Goal: Communication & Community: Answer question/provide support

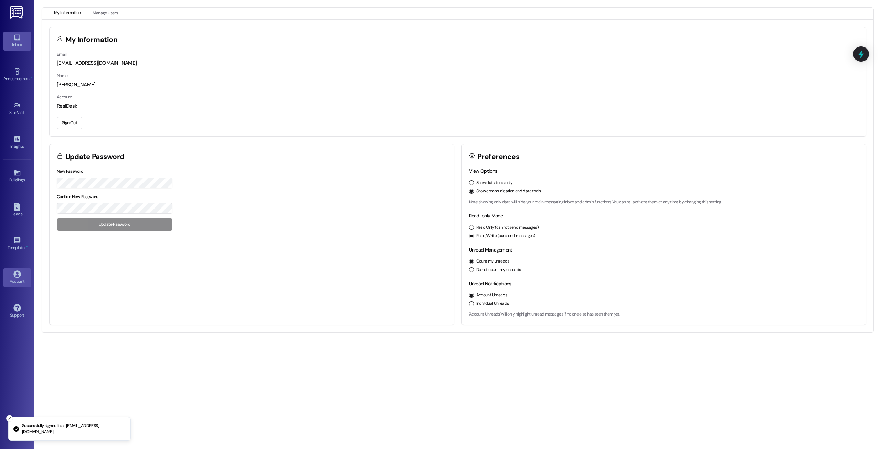
click at [20, 49] on link "Inbox" at bounding box center [17, 41] width 28 height 19
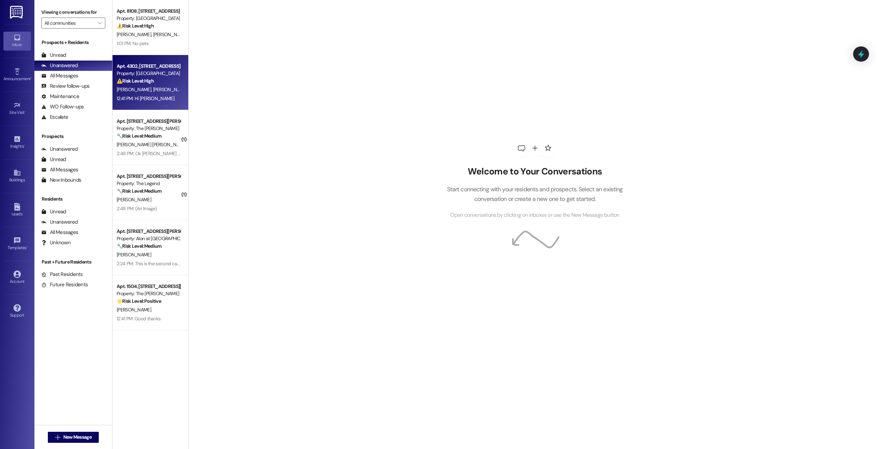
click at [165, 99] on div "12:41 PM: Hi [PERSON_NAME] 12:41 PM: Hi [PERSON_NAME]" at bounding box center [148, 98] width 65 height 9
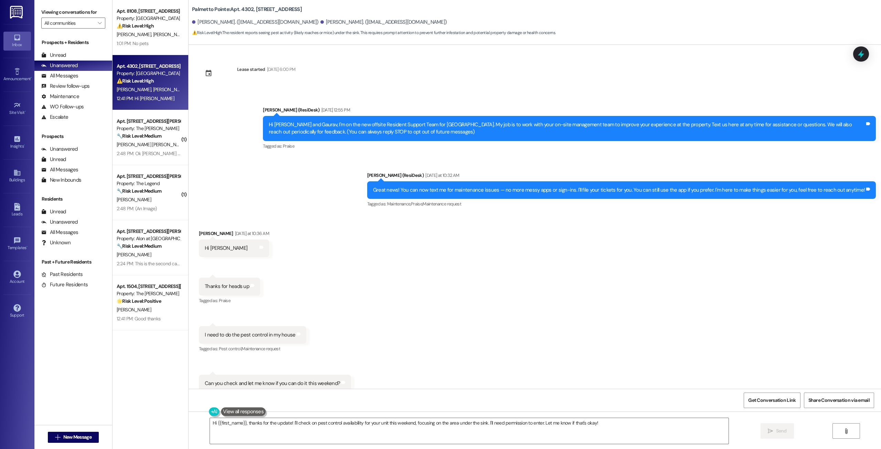
click at [419, 126] on div "Hi [PERSON_NAME] and Gaurav, I'm on the new offsite Resident Support Team for […" at bounding box center [567, 128] width 596 height 15
drag, startPoint x: 419, startPoint y: 126, endPoint x: 438, endPoint y: 127, distance: 18.9
click at [438, 127] on div "Hi [PERSON_NAME] and Gaurav, I'm on the new offsite Resident Support Team for […" at bounding box center [567, 128] width 596 height 15
click at [438, 139] on div "Hi [PERSON_NAME] and Gaurav, I'm on the new offsite Resident Support Team for […" at bounding box center [569, 128] width 613 height 25
click at [459, 249] on div "Received via SMS [PERSON_NAME] [DATE] at 10:36 AM Hi [PERSON_NAME] Tags and not…" at bounding box center [535, 310] width 693 height 193
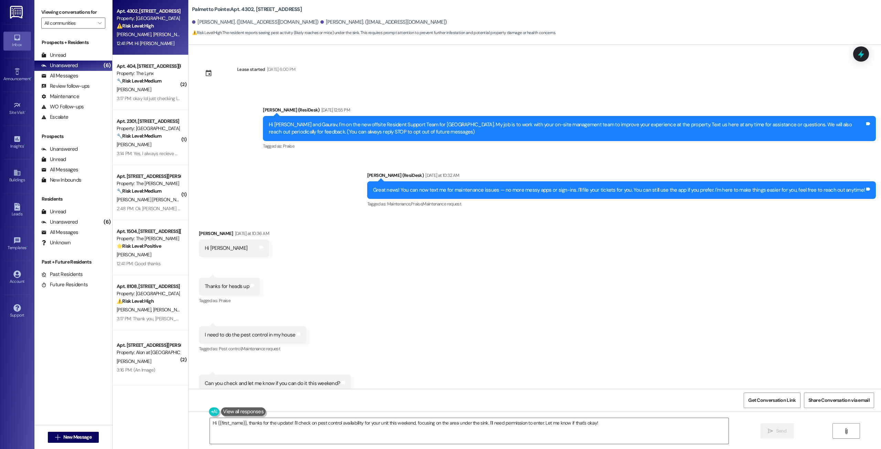
type textarea "Fetching suggested responses. Please feel free to read through the conversation…"
